Goal: Transaction & Acquisition: Purchase product/service

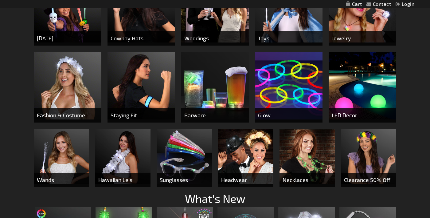
scroll to position [293, 0]
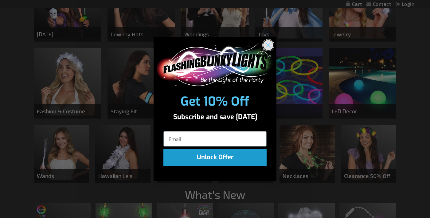
click at [268, 44] on icon "Close dialog" at bounding box center [268, 45] width 4 height 4
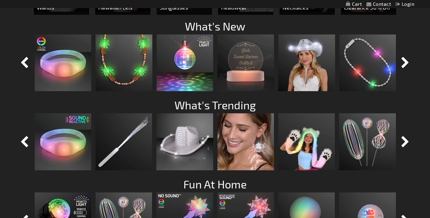
scroll to position [463, 0]
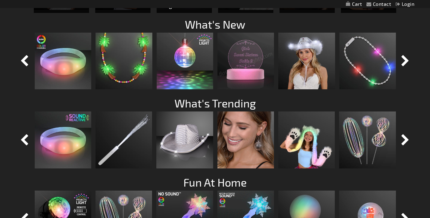
click at [246, 68] on img at bounding box center [246, 61] width 57 height 57
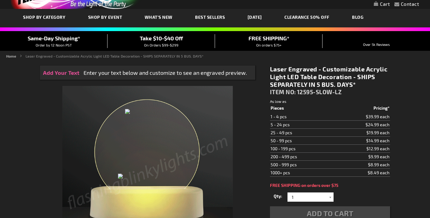
scroll to position [37, 0]
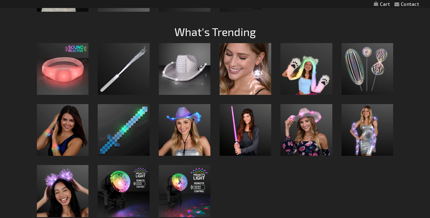
scroll to position [603, 0]
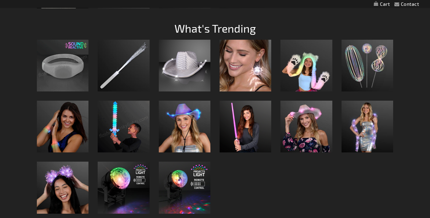
click at [69, 66] on img at bounding box center [63, 66] width 52 height 52
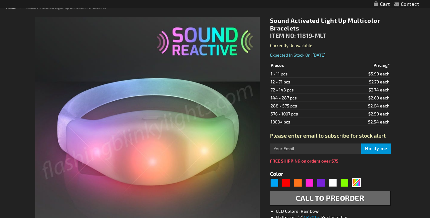
scroll to position [96, 0]
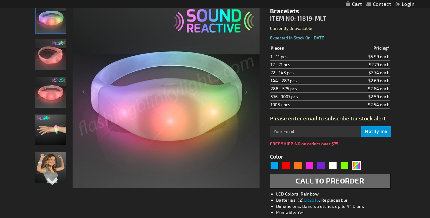
click at [51, 64] on img "Sound Activated Light Up Multicolor Bracelets" at bounding box center [50, 54] width 31 height 31
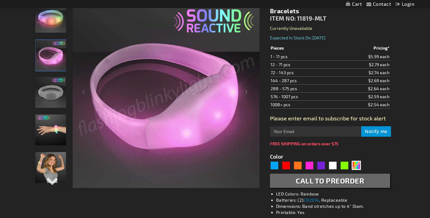
click at [54, 92] on img "Sound Activated Light Up Multicolor Bracelets" at bounding box center [50, 92] width 31 height 31
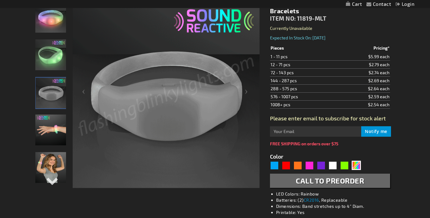
click at [52, 127] on img "Sound Activated Light Up Multicolor Bracelets" at bounding box center [50, 129] width 31 height 31
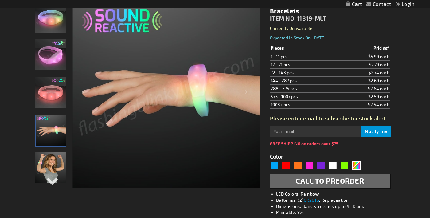
click at [50, 151] on div at bounding box center [50, 132] width 31 height 262
click at [51, 163] on img "Sound Activated Light Up Multicolor Bracelets" at bounding box center [50, 167] width 31 height 31
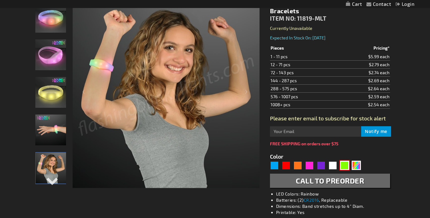
click at [346, 168] on div "Green" at bounding box center [344, 164] width 9 height 9
type input "5648"
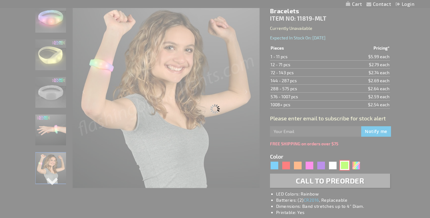
type input "11819-GN"
type input "Customize - Green LED Sound Activated Bracelets - ITEM NO: 11819-GN"
select select
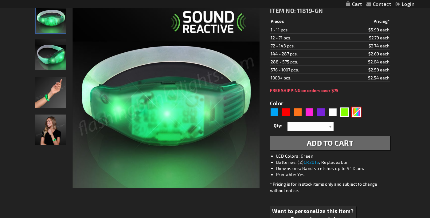
click at [359, 114] on div "Multicolor" at bounding box center [356, 111] width 9 height 9
type input "5659"
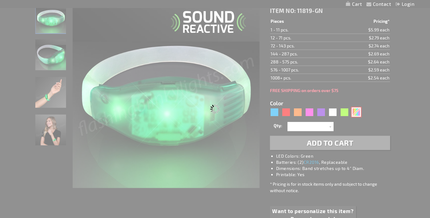
type input "11819-MLT"
type input "Customize - Sound Activated Light Up Multicolor Bracelets - ITEM NO: 11819-MLT"
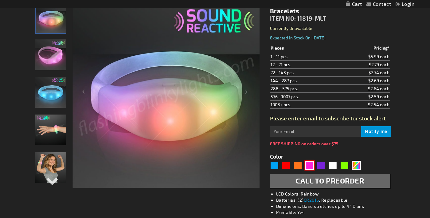
click at [306, 165] on div "Pink" at bounding box center [309, 164] width 9 height 9
type input "5639"
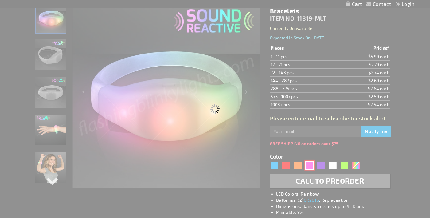
type input "11819-PK"
type input "Customize - Pink LED Sound Sensitive Light Bracelets - ITEM NO: 11819-PK"
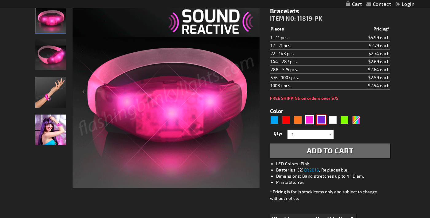
click at [323, 120] on div "Purple" at bounding box center [321, 119] width 9 height 9
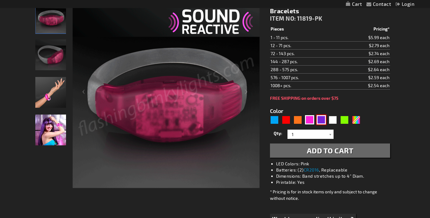
type input "5640"
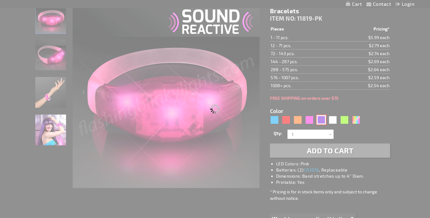
select select
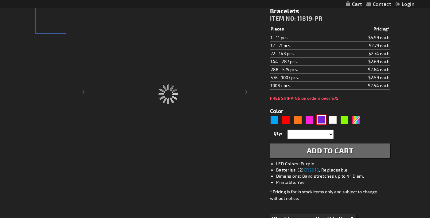
type input "11819-PR"
type input "Customize - Purple LED Sound Sensitive Light Bracelets - ITEM NO: 11819-PR"
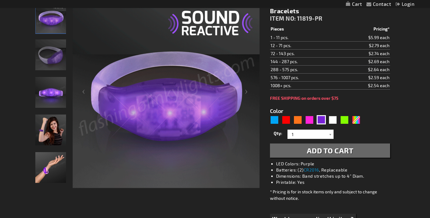
click at [363, 123] on div "5640" at bounding box center [316, 120] width 93 height 10
click at [356, 123] on div "Multicolor" at bounding box center [356, 119] width 9 height 9
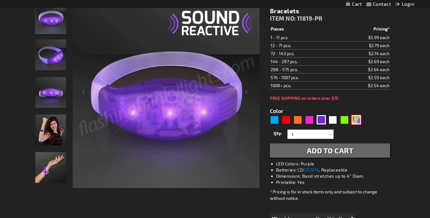
type input "5659"
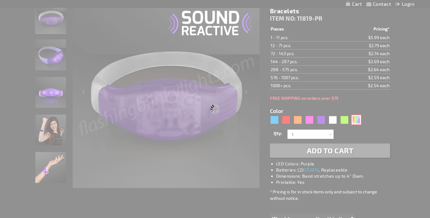
type input "11819-MLT"
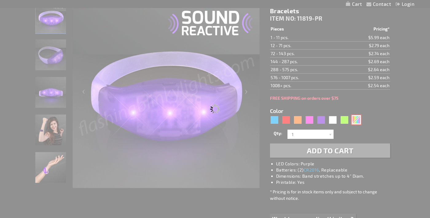
type input "Customize - Sound Activated Light Up Multicolor Bracelets - ITEM NO: 11819-MLT"
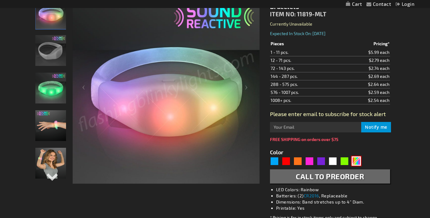
scroll to position [105, 0]
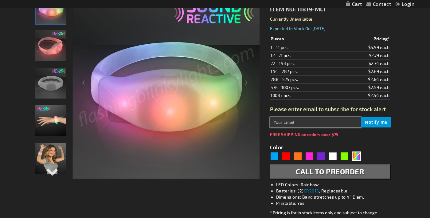
click at [335, 119] on input "text" at bounding box center [315, 122] width 91 height 10
type input "="
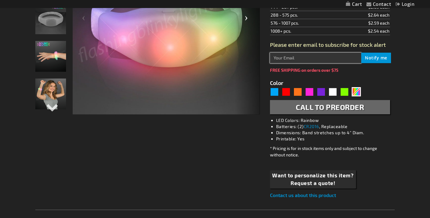
scroll to position [106, 0]
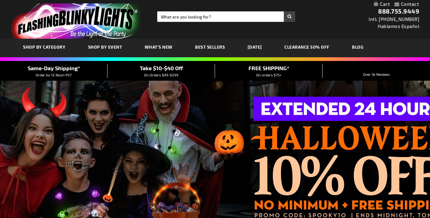
scroll to position [604, 0]
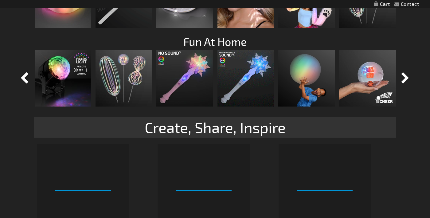
click at [308, 97] on img at bounding box center [306, 78] width 57 height 57
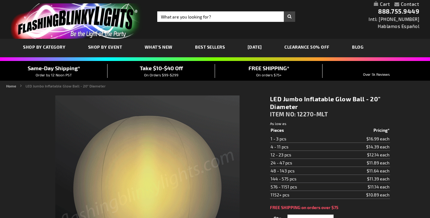
click at [37, 47] on span "SHOP BY CATEGORY" at bounding box center [44, 46] width 42 height 5
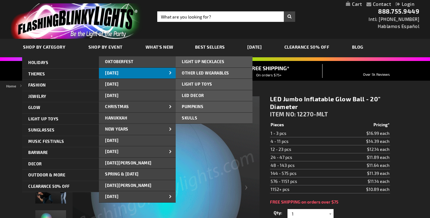
click at [139, 74] on link "[DATE]" at bounding box center [137, 73] width 77 height 11
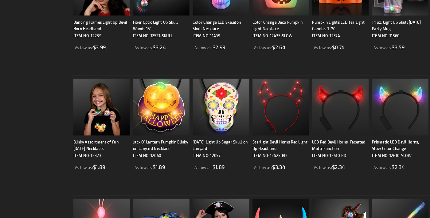
scroll to position [1015, 0]
